Goal: Share content

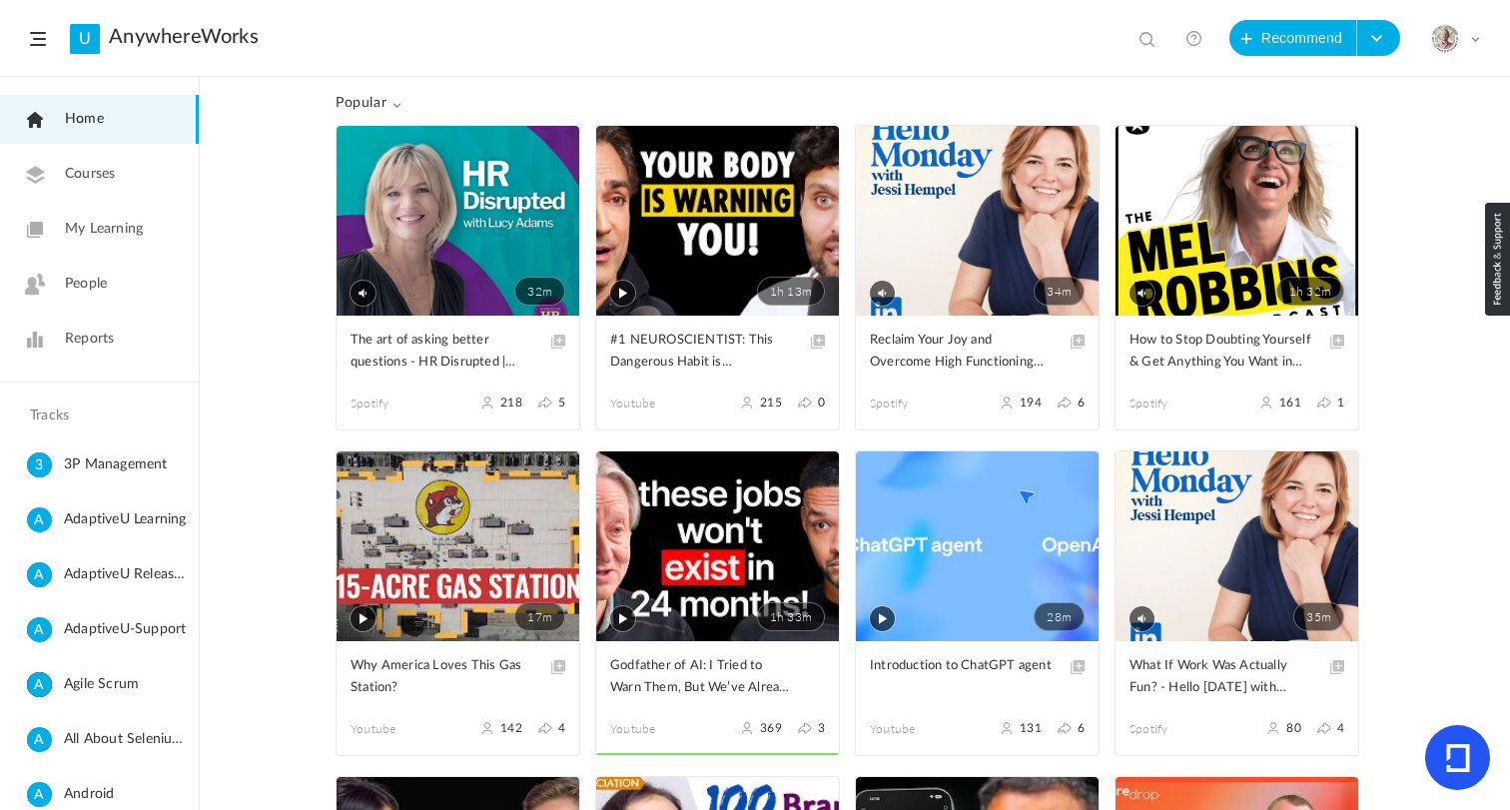
scroll to position [3686, 0]
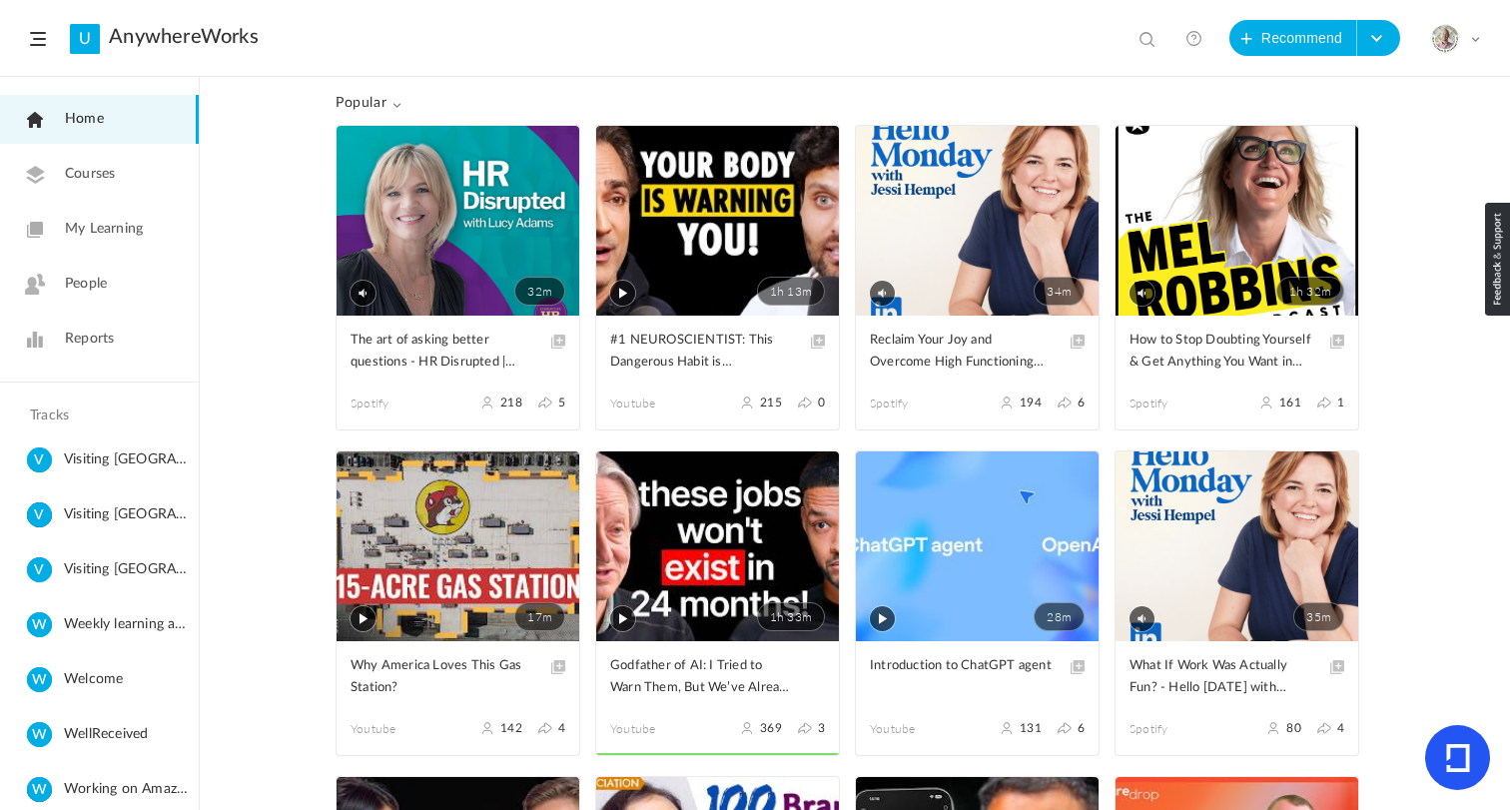
click at [88, 173] on span "Courses" at bounding box center [90, 174] width 50 height 21
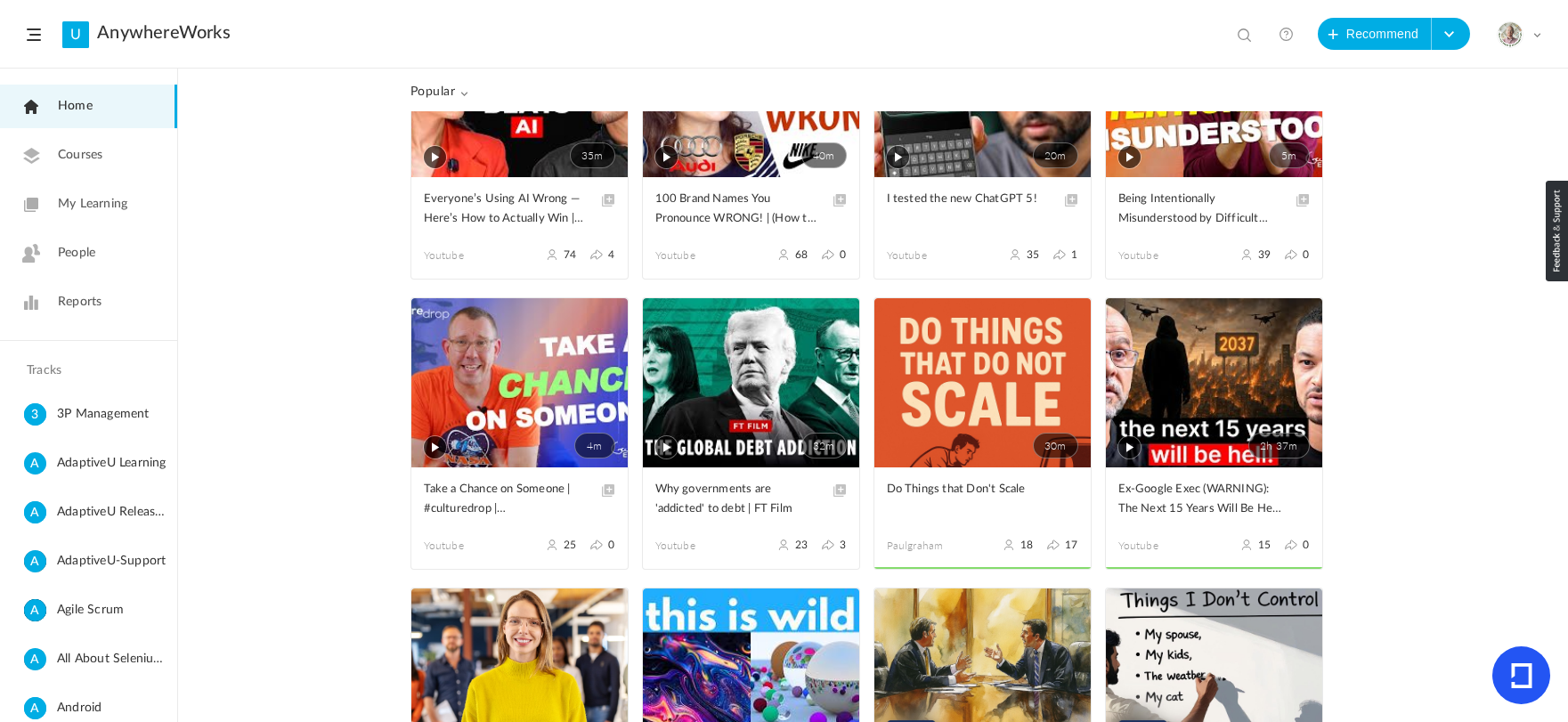
scroll to position [726, 0]
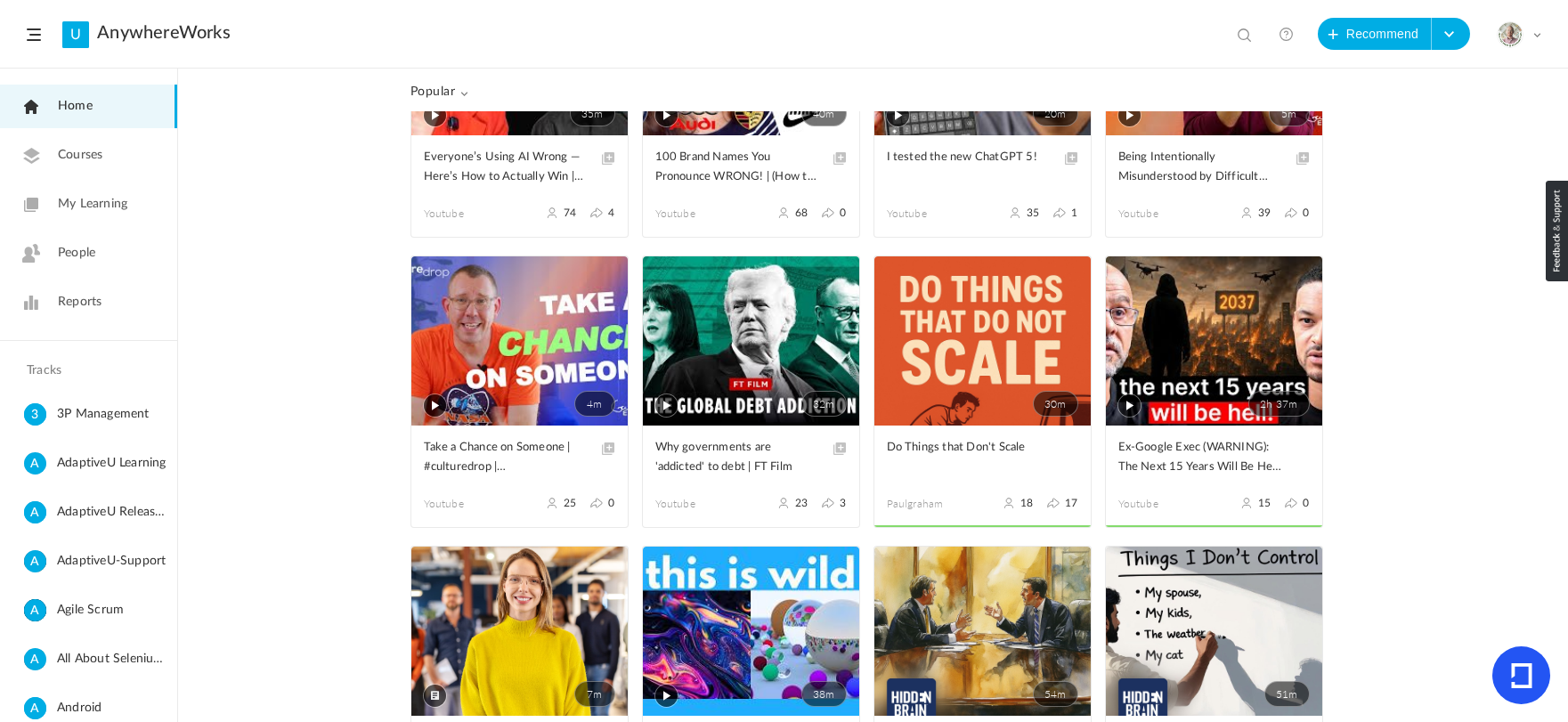
click at [964, 313] on link "30m" at bounding box center [982, 341] width 217 height 169
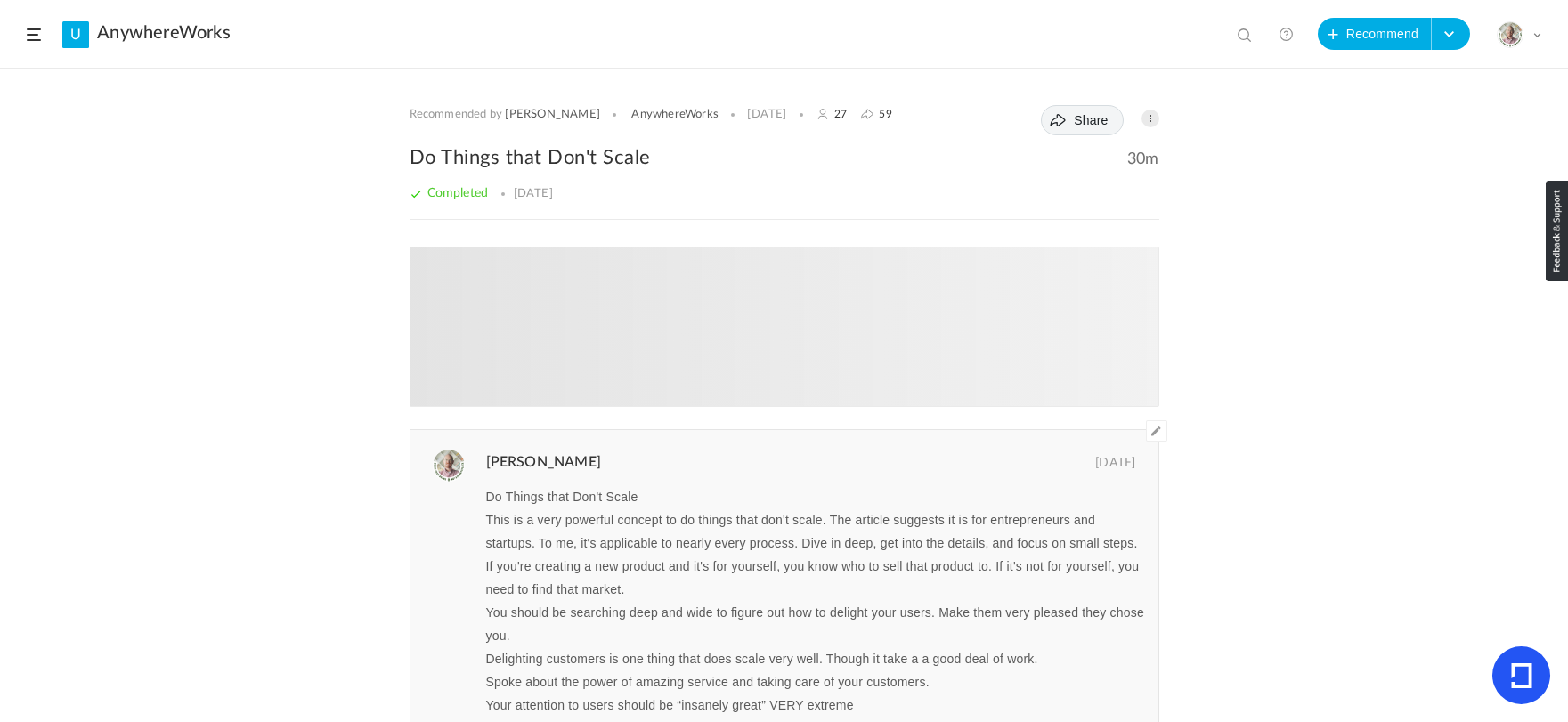
click at [1075, 124] on span "Share" at bounding box center [1091, 120] width 34 height 14
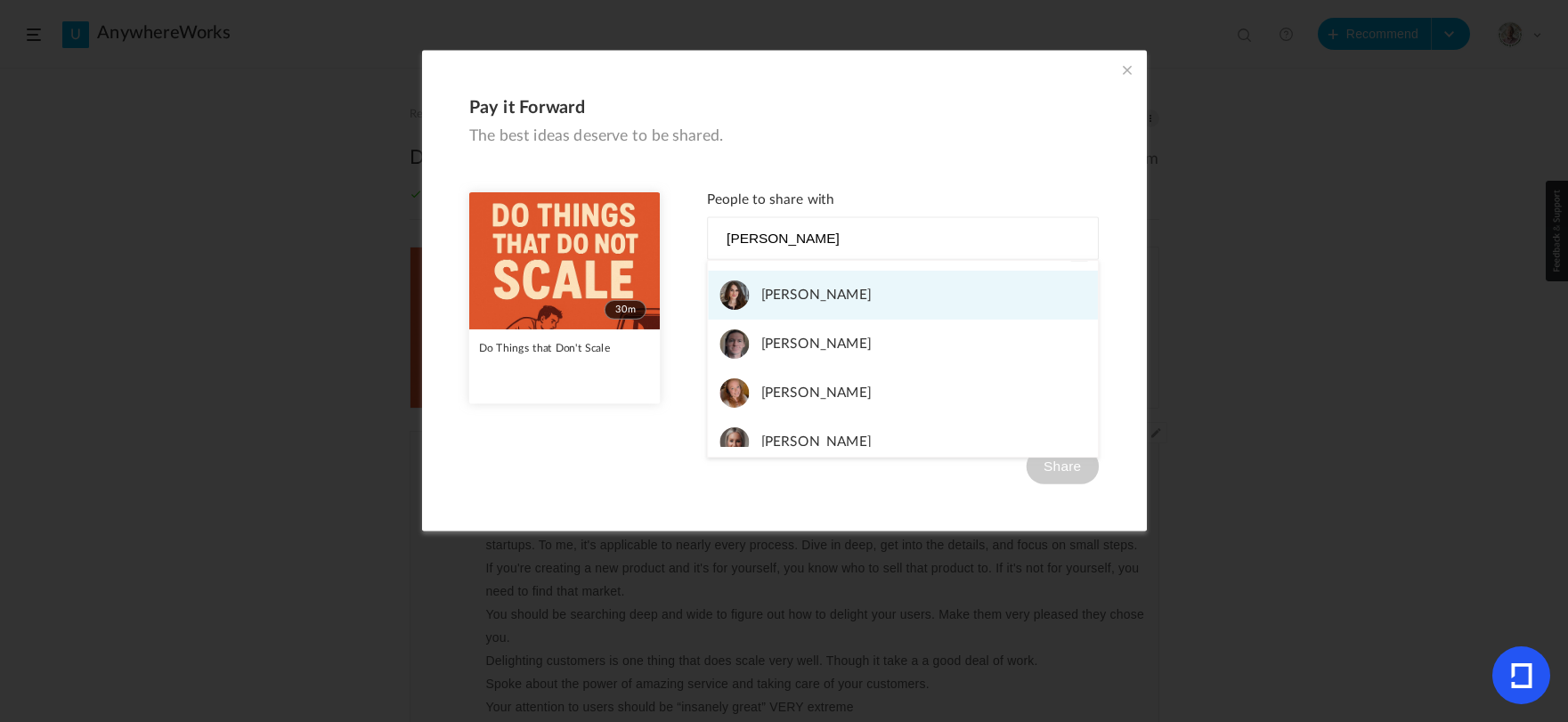
type input "Stephan"
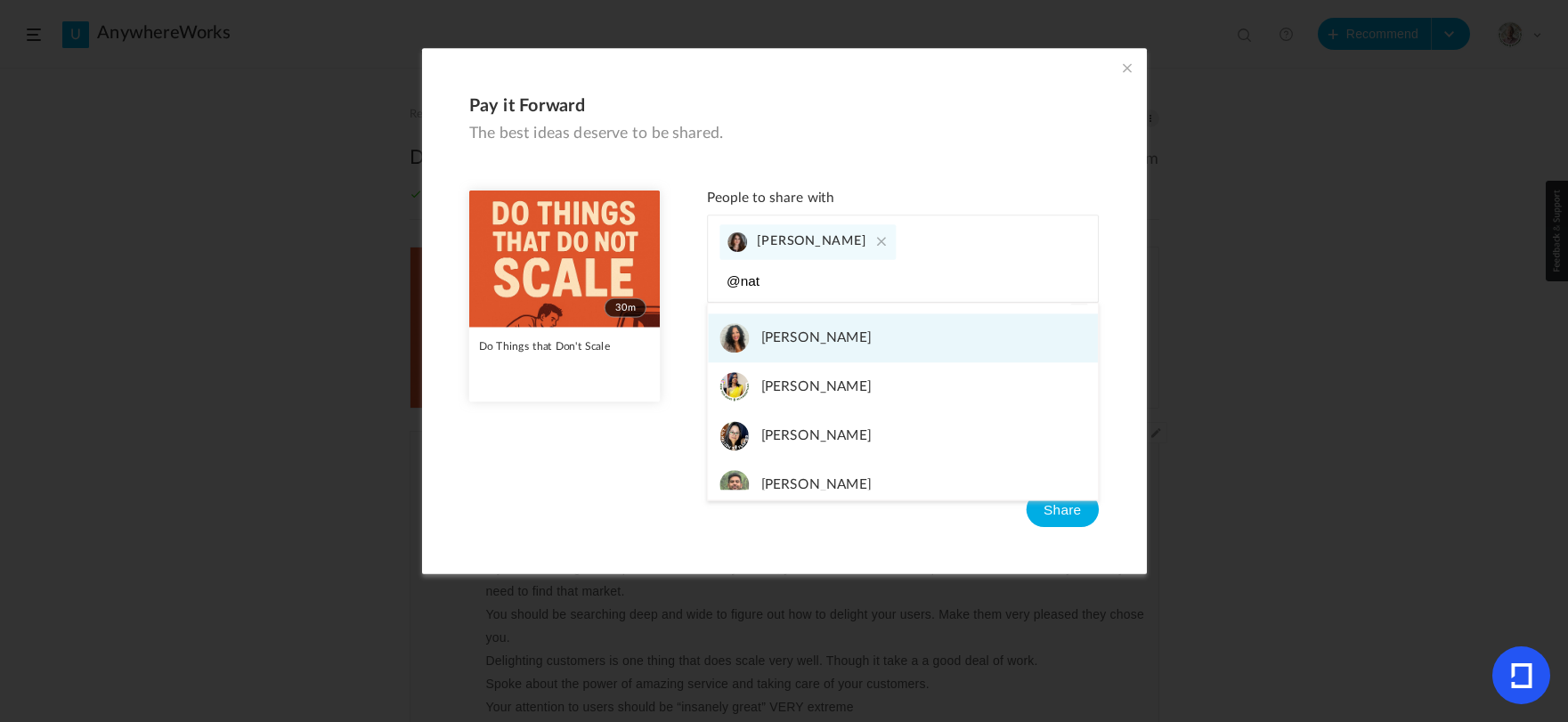
type input "@nat"
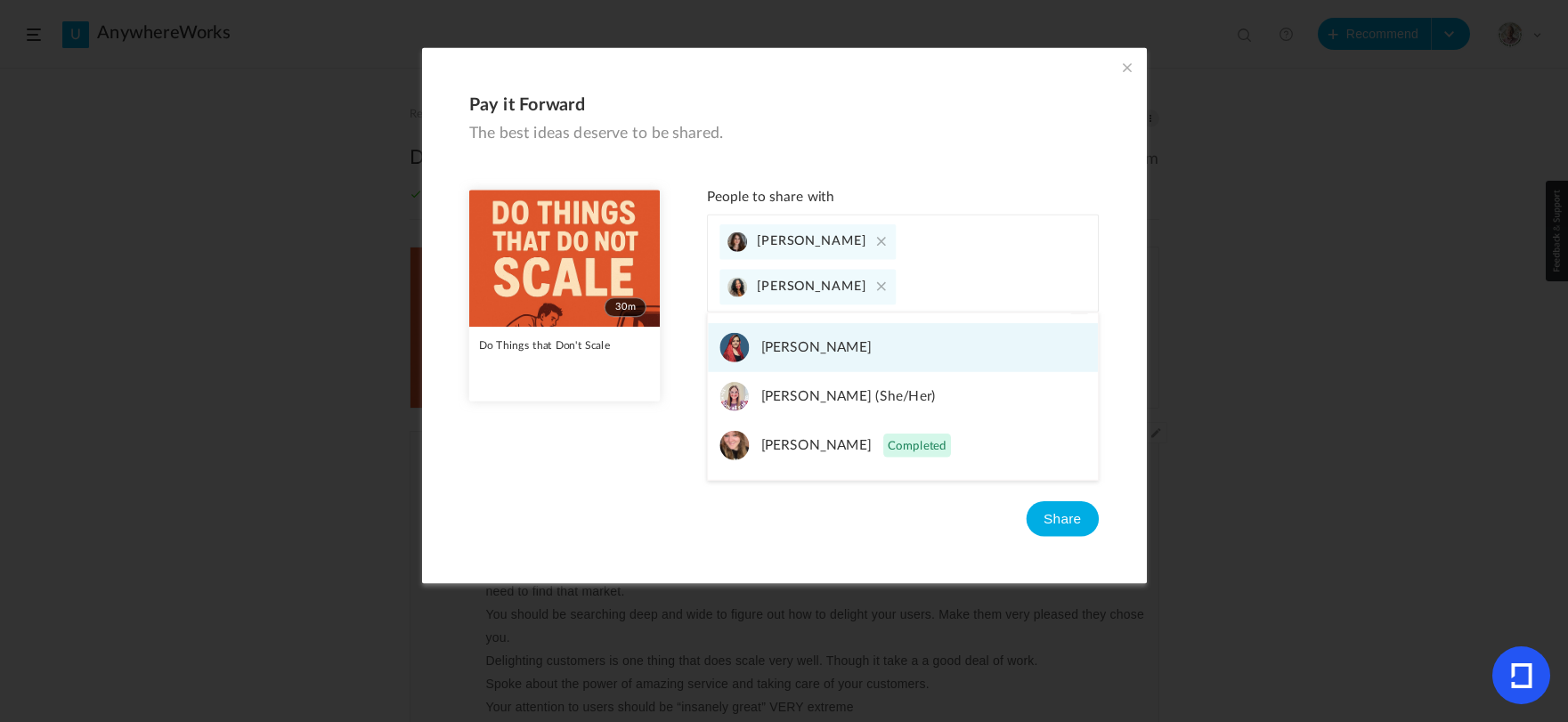
type input "@shelb"
click at [866, 382] on span "Shelby Anderson (She/Her)" at bounding box center [848, 396] width 175 height 29
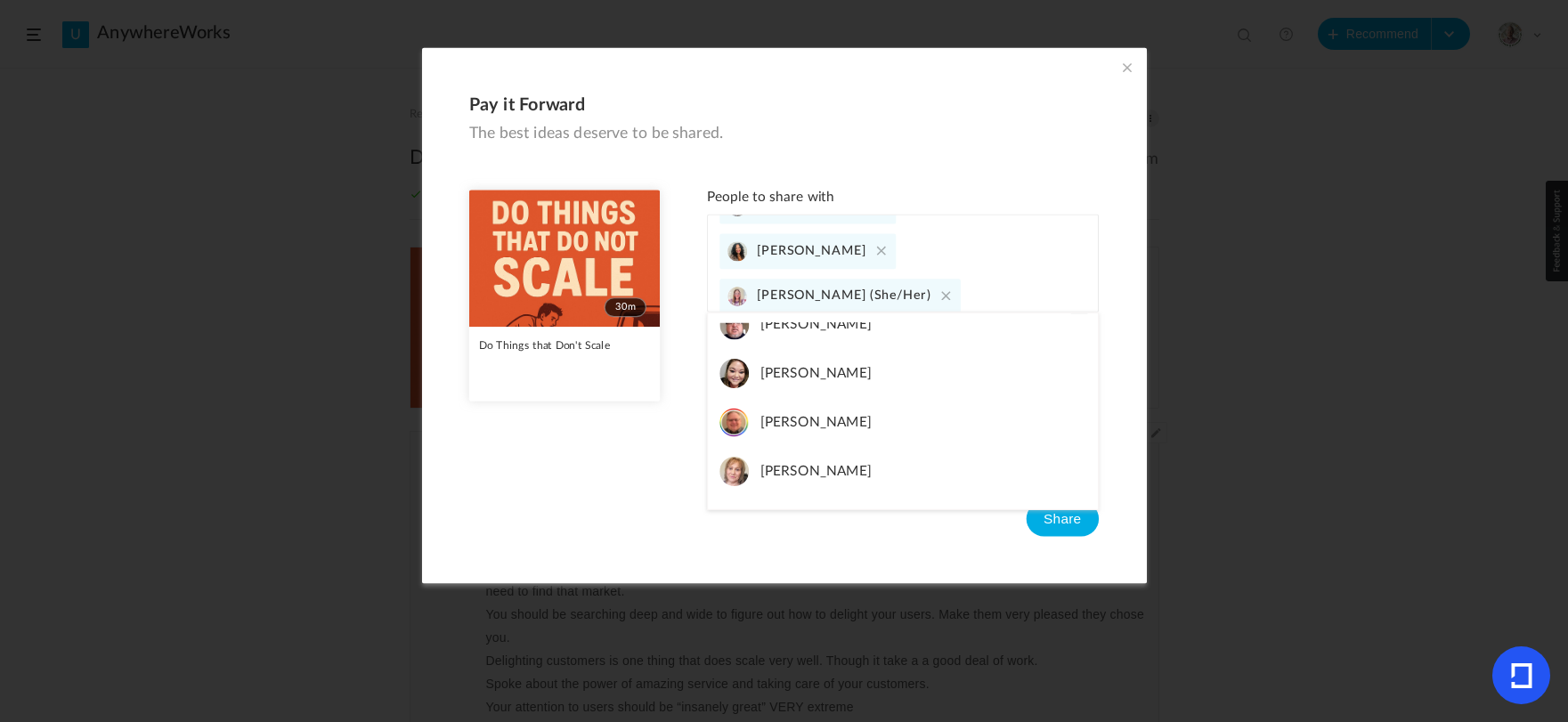
scroll to position [112, 0]
type input "@rober"
click at [869, 418] on link "Robert Phillips" at bounding box center [902, 419] width 390 height 49
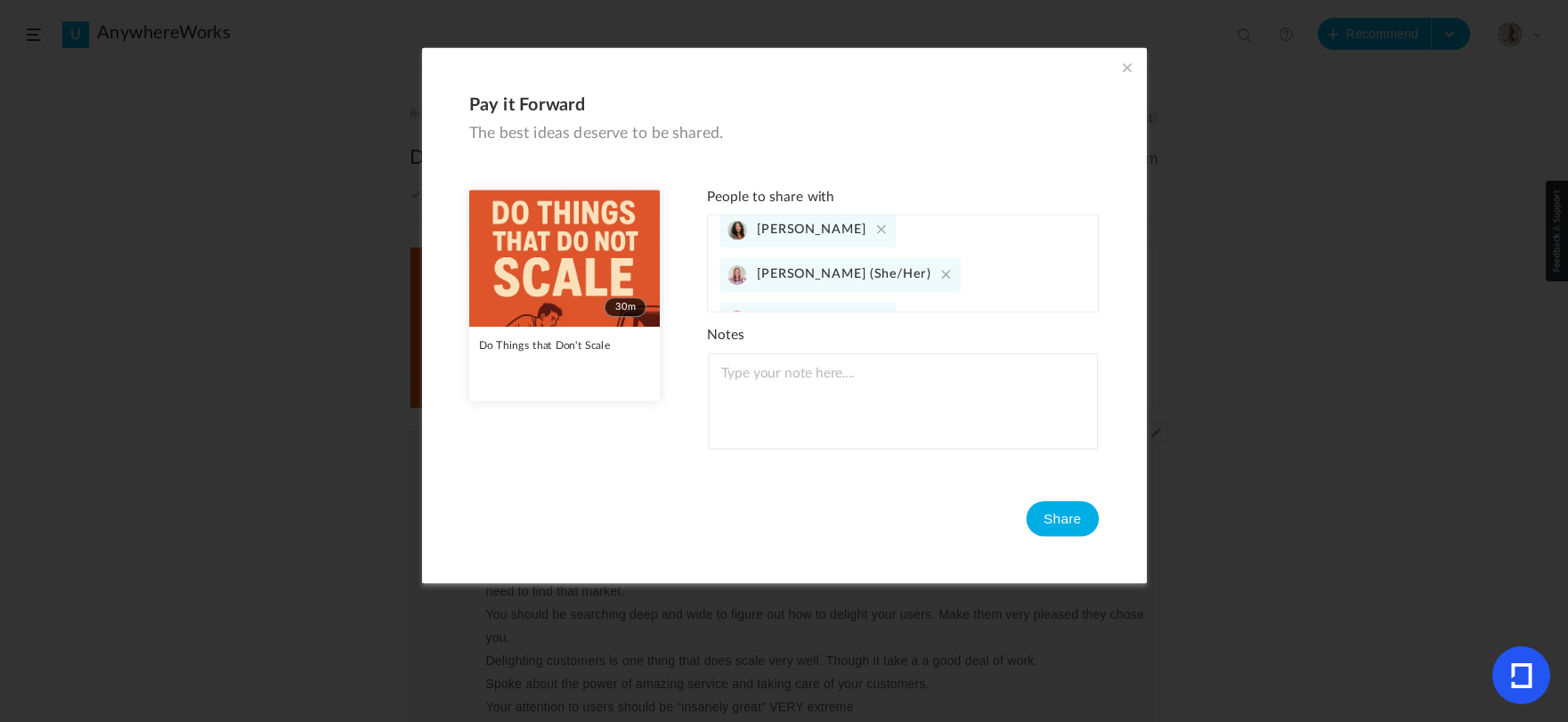
scroll to position [0, 0]
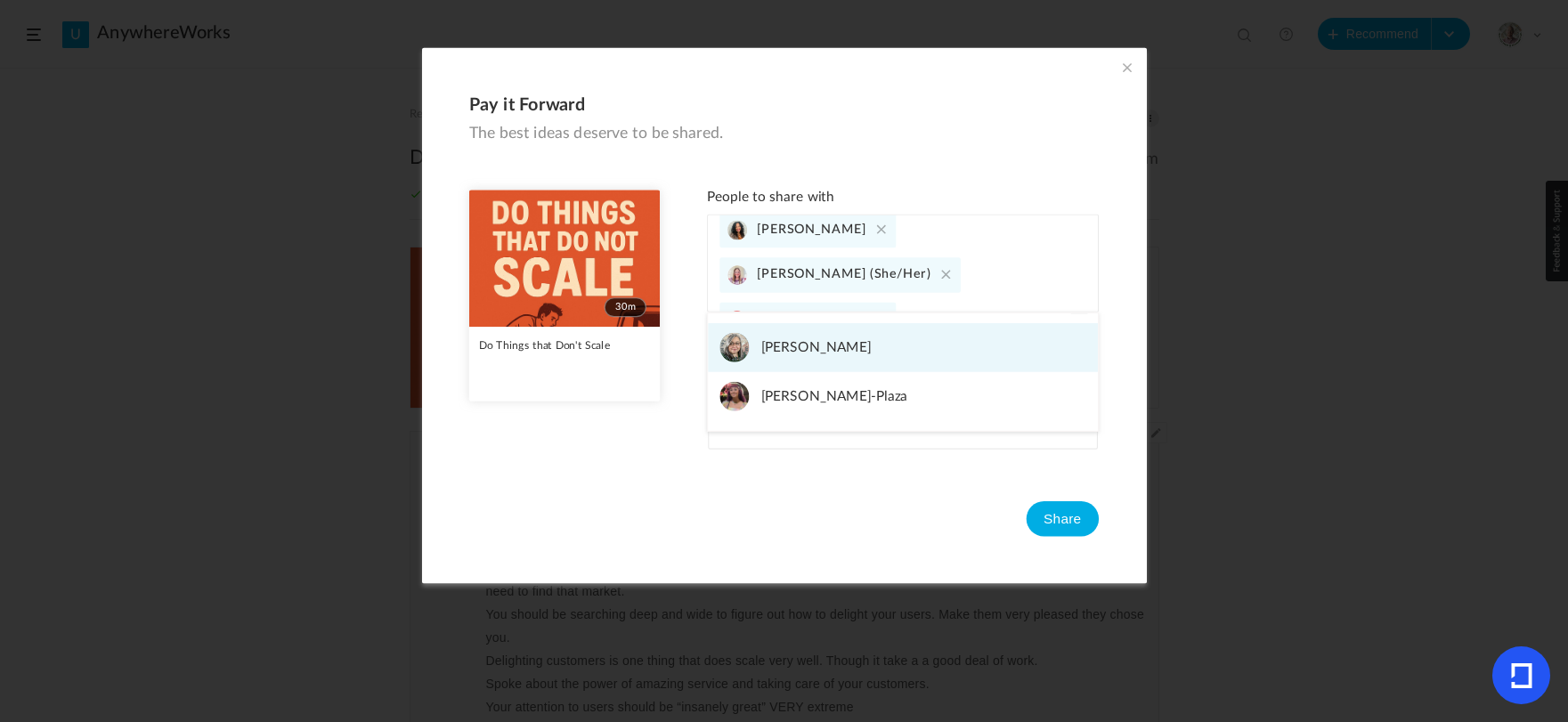
type input "@andrea"
click at [842, 341] on span "Andrea Seelye" at bounding box center [816, 348] width 111 height 29
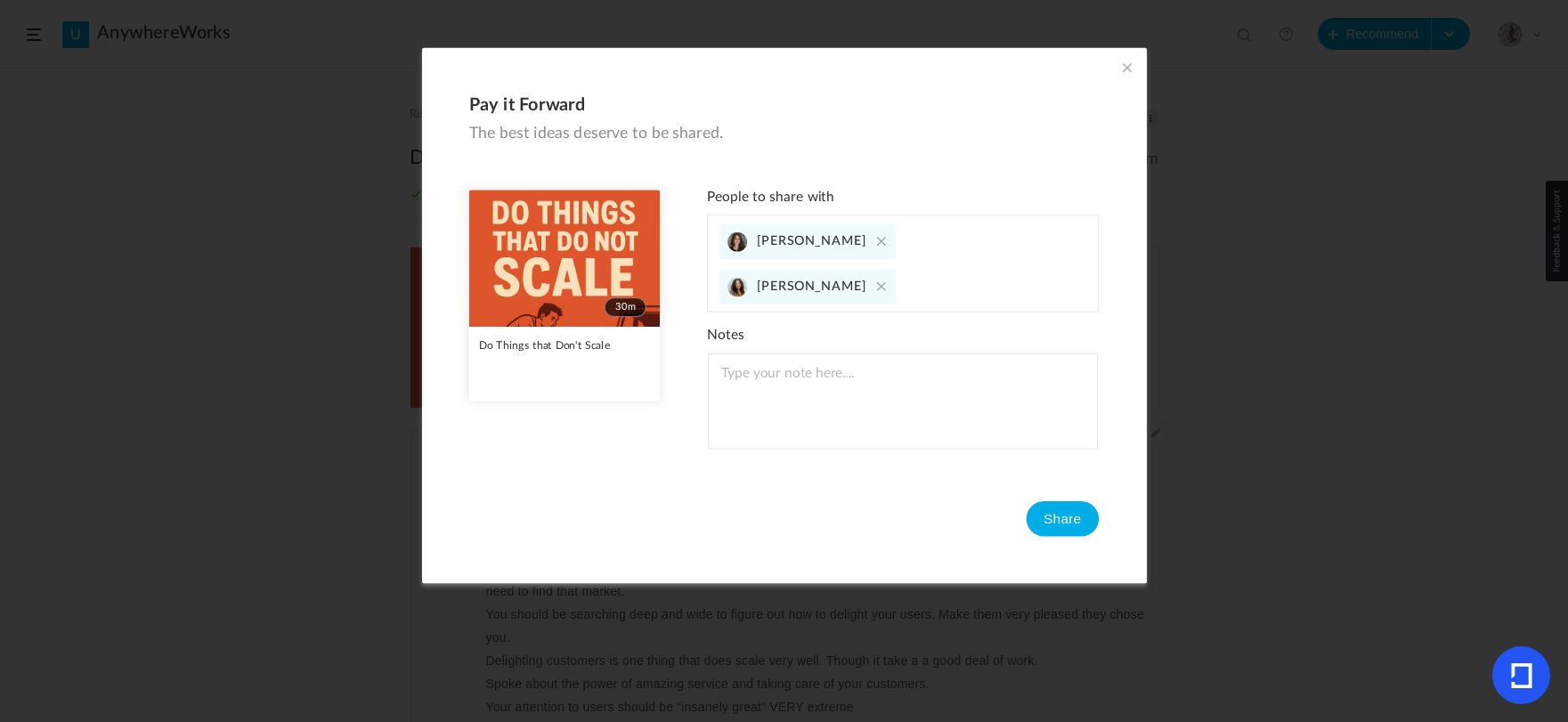
scroll to position [73, 0]
click at [1060, 516] on button "Share" at bounding box center [1063, 519] width 73 height 36
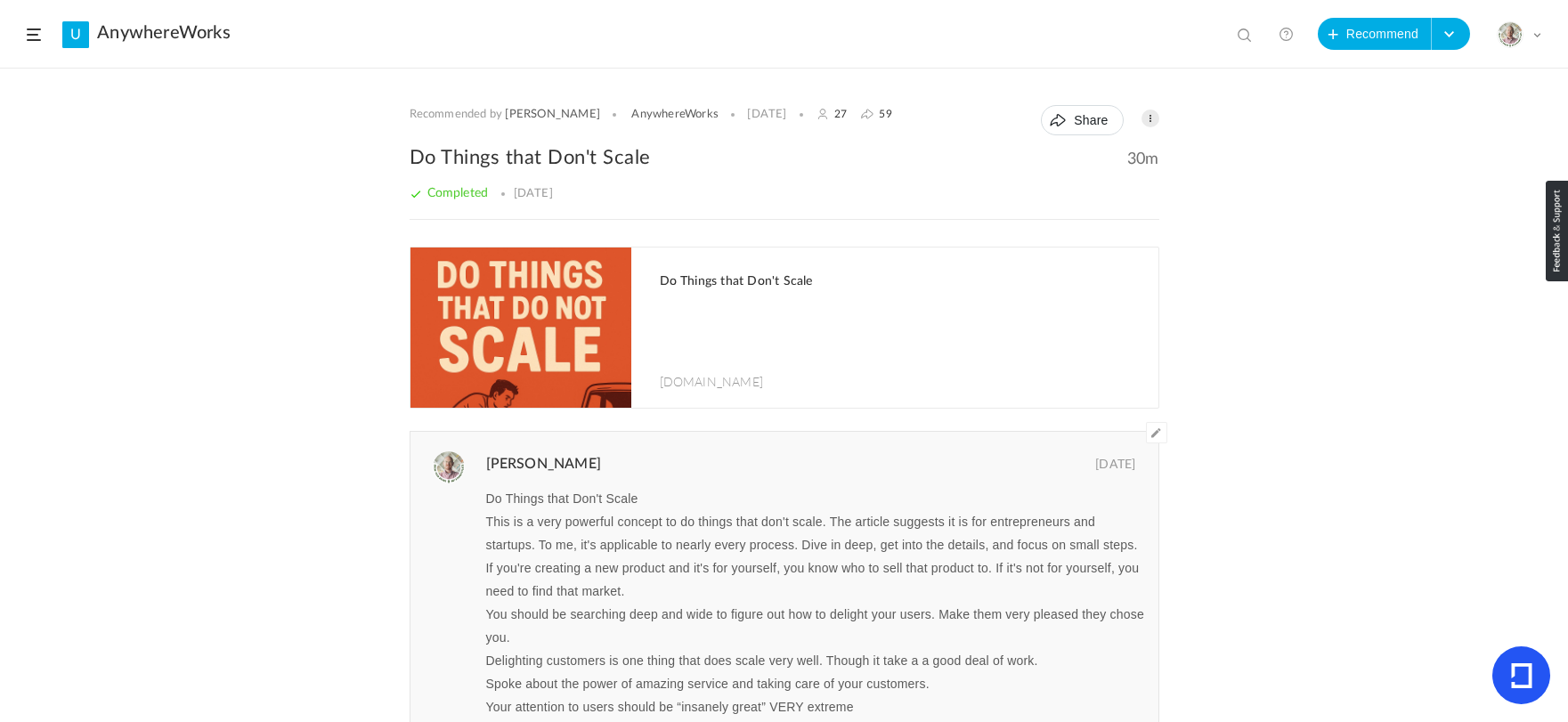
click at [1240, 36] on span at bounding box center [1246, 37] width 18 height 18
paste input "The Charisma Myth"
type input "The Charisma Myth"
